Goal: Information Seeking & Learning: Learn about a topic

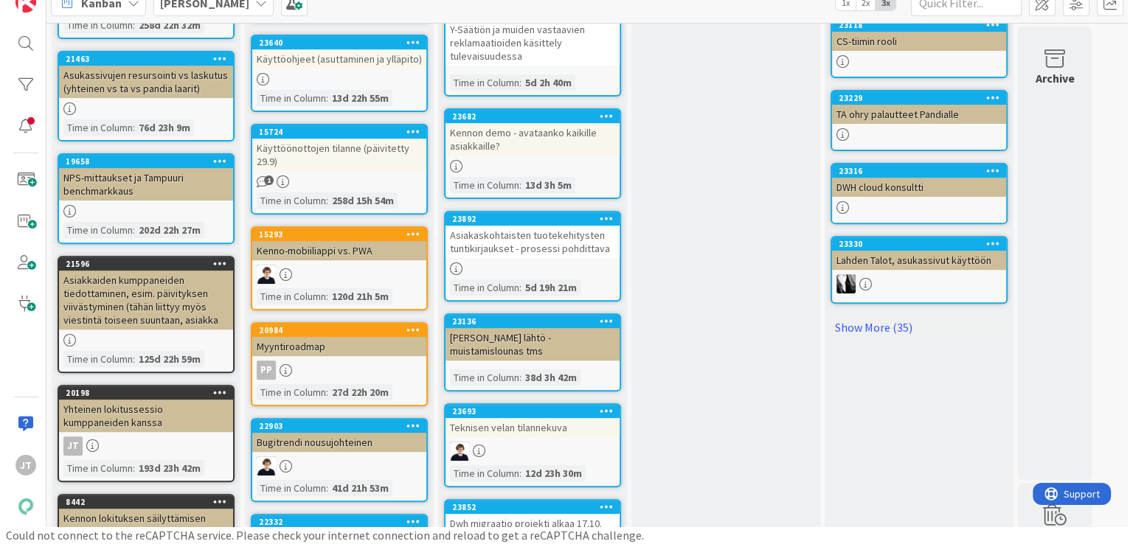
scroll to position [534, 0]
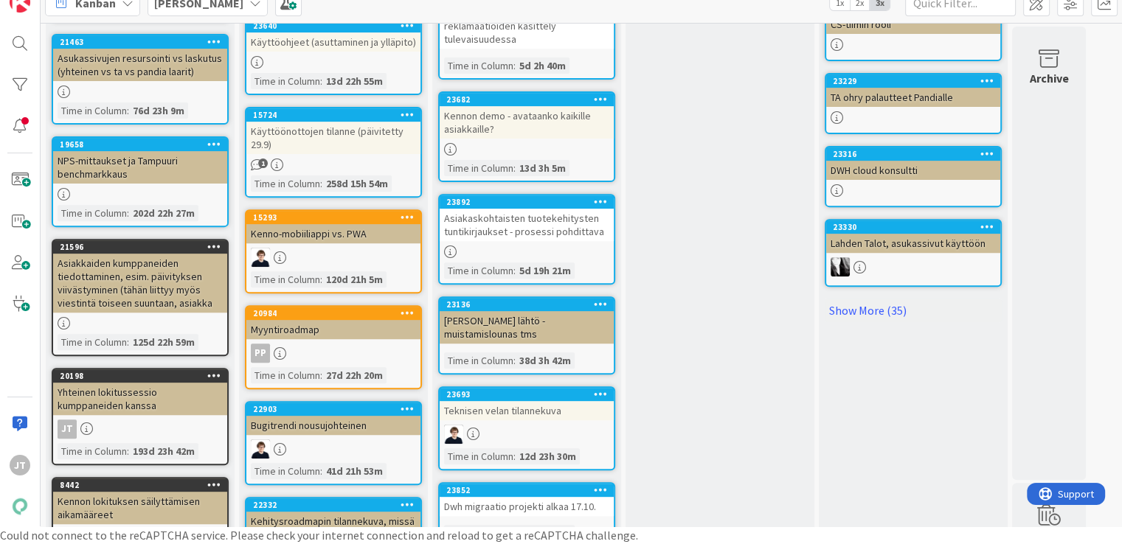
click at [381, 236] on div "Kenno-mobiiliappi vs. PWA" at bounding box center [333, 233] width 174 height 19
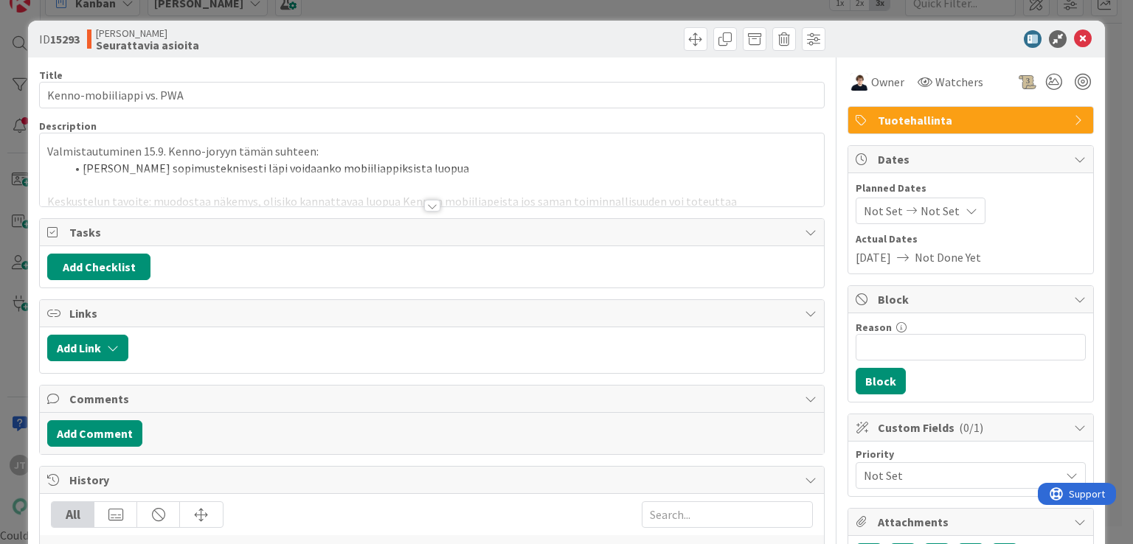
click at [424, 209] on div at bounding box center [432, 206] width 16 height 12
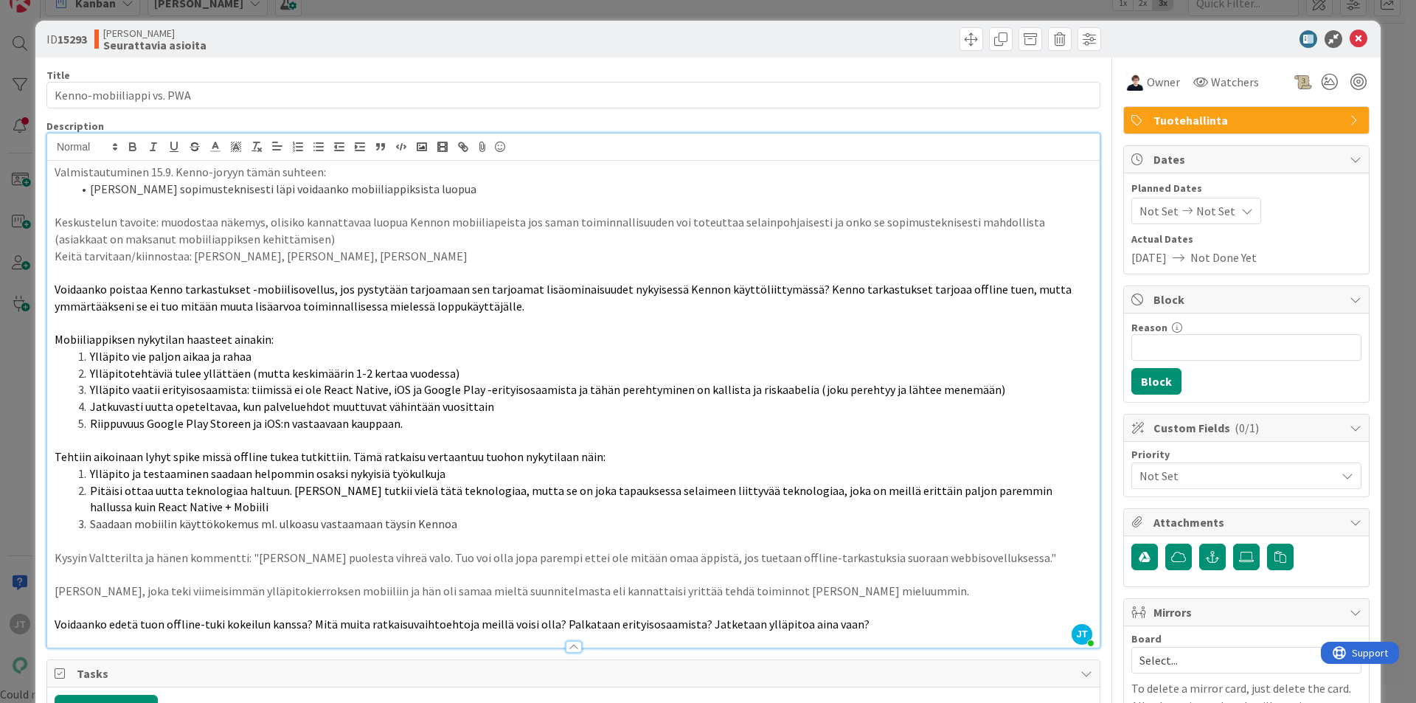
click at [504, 204] on p at bounding box center [574, 205] width 1038 height 17
click at [507, 195] on li "[PERSON_NAME] sopimusteknisesti läpi voidaanko mobiiliappiksista luopua" at bounding box center [582, 189] width 1020 height 17
click at [657, 188] on li "[PERSON_NAME] sopimusteknisesti läpi voidaanko mobiiliappiksista luopua - [PERS…" at bounding box center [582, 189] width 1020 height 17
click at [705, 188] on strong "OK" at bounding box center [712, 188] width 15 height 15
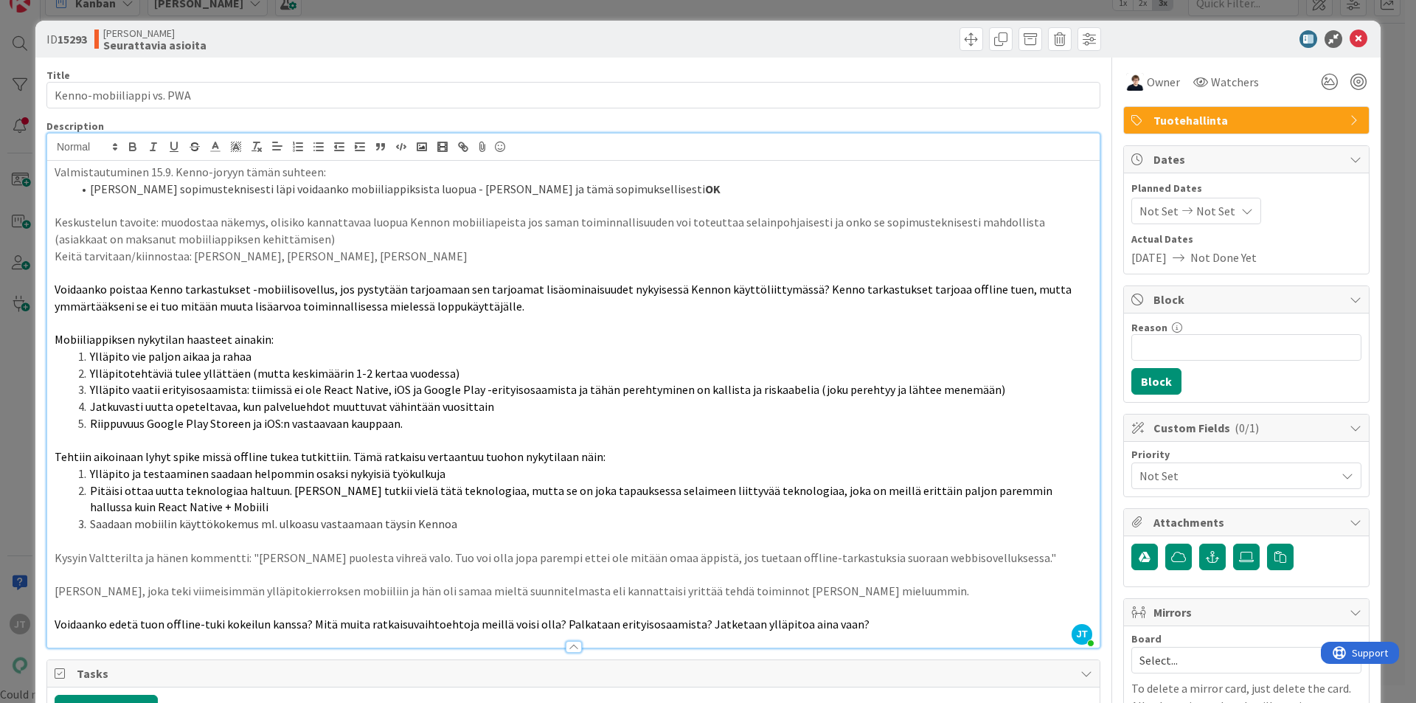
click at [683, 188] on li "[PERSON_NAME] sopimusteknisesti läpi voidaanko mobiiliappiksista luopua - [PERS…" at bounding box center [582, 189] width 1020 height 17
click at [682, 188] on li "[PERSON_NAME] sopimusteknisesti läpi voidaanko mobiiliappiksista luopua - [PERS…" at bounding box center [582, 189] width 1020 height 17
click at [1121, 35] on icon at bounding box center [1359, 39] width 18 height 18
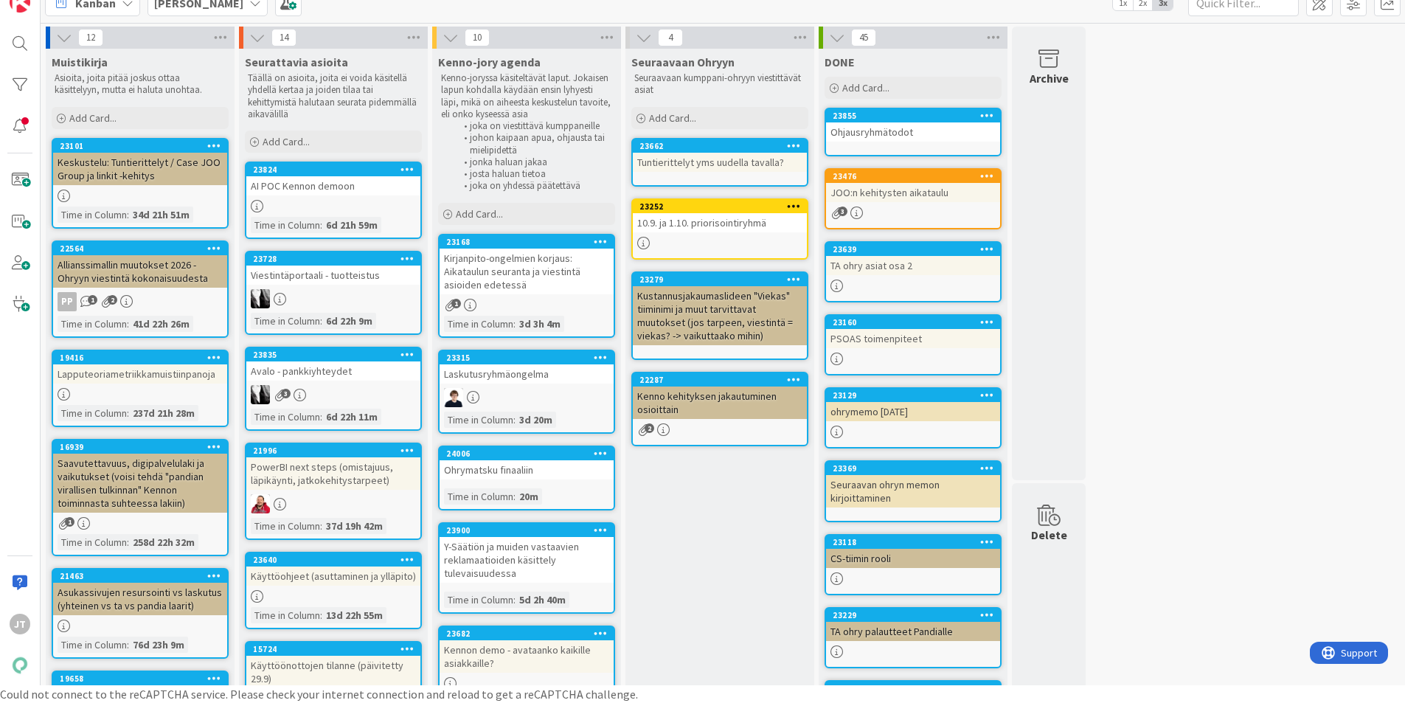
click at [386, 544] on div "23640 Käyttöohjeet (asuttaminen ja ylläpito) Time in Column : 13d 22h 55m" at bounding box center [333, 590] width 177 height 77
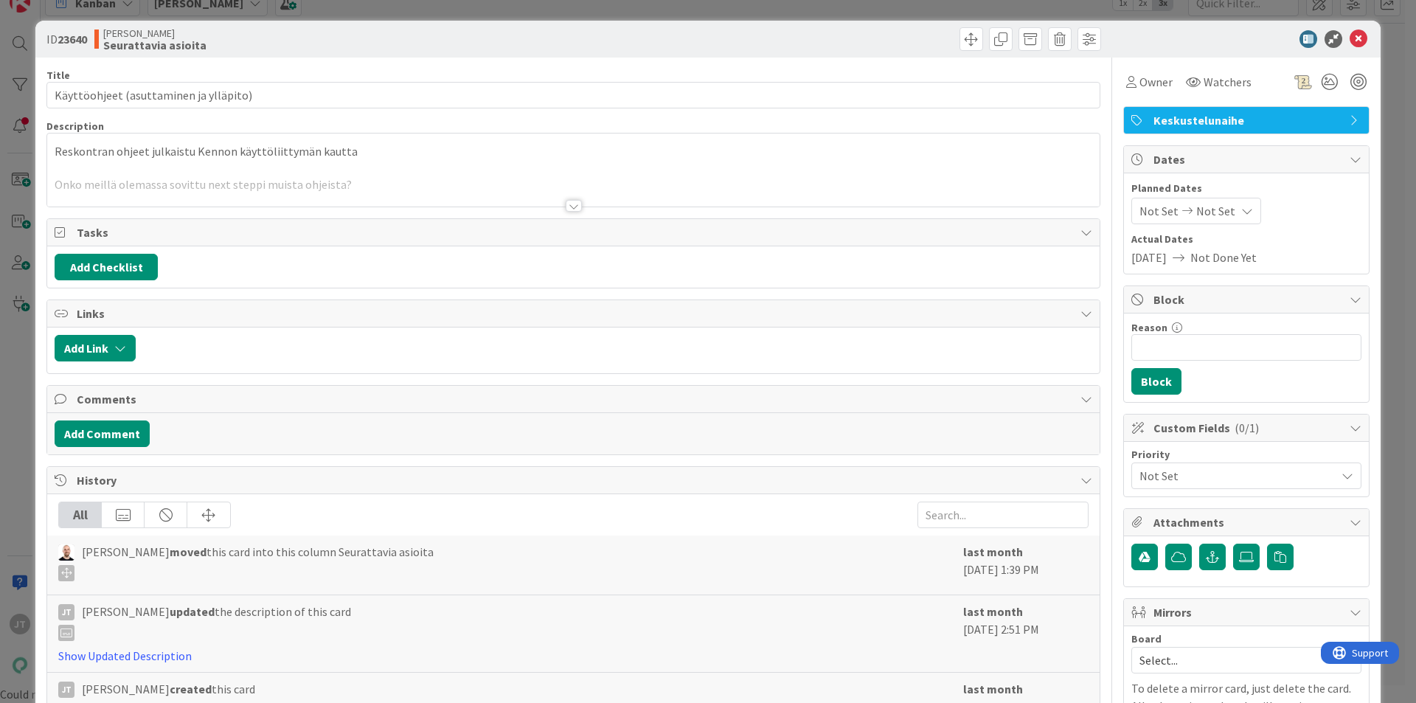
click at [572, 207] on div at bounding box center [574, 206] width 16 height 12
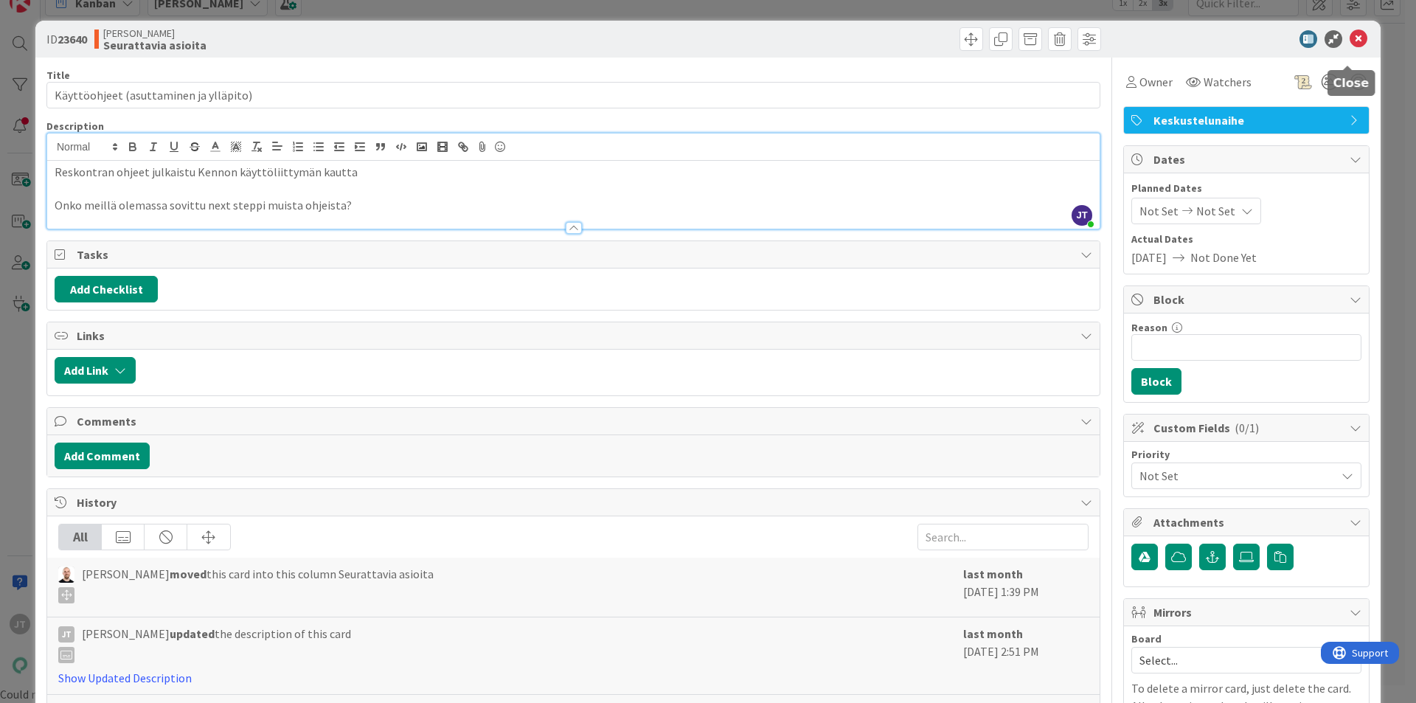
click at [1121, 40] on icon at bounding box center [1359, 39] width 18 height 18
